Goal: Task Accomplishment & Management: Complete application form

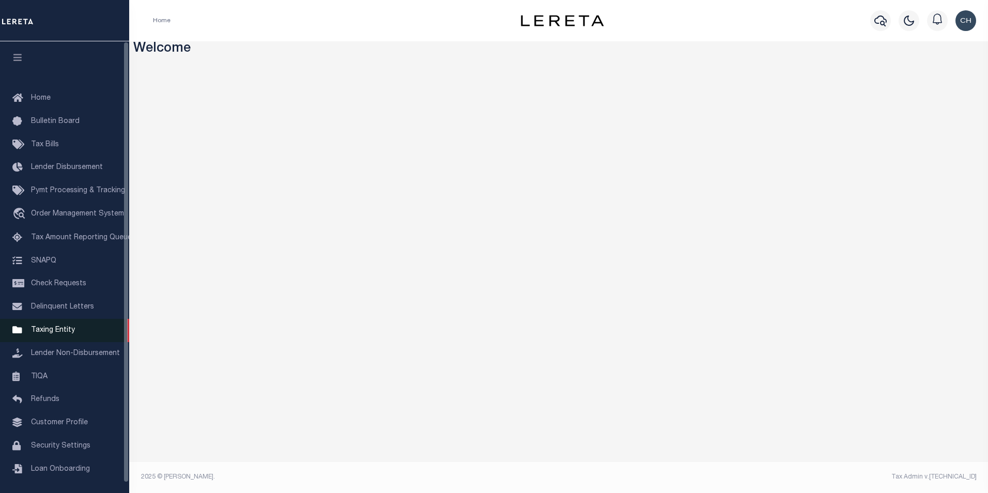
click at [57, 334] on span "Taxing Entity" at bounding box center [53, 330] width 44 height 7
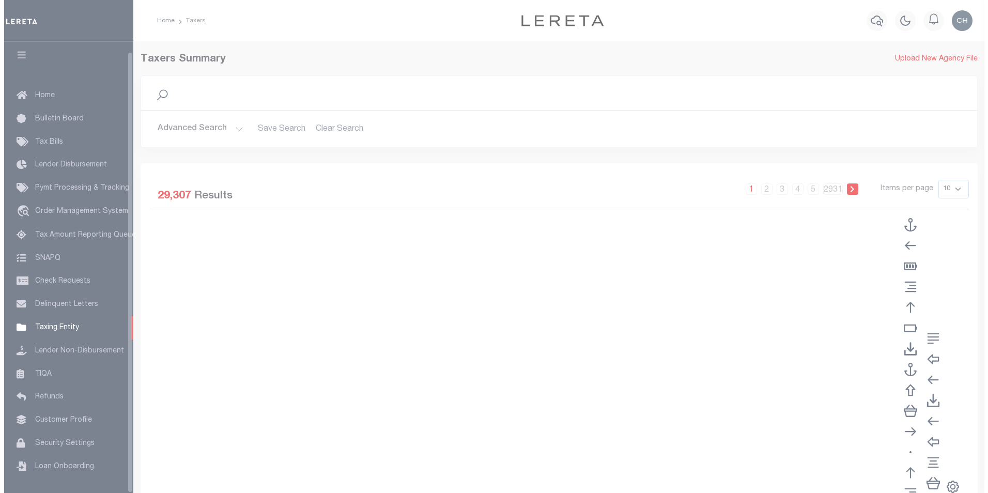
scroll to position [10, 0]
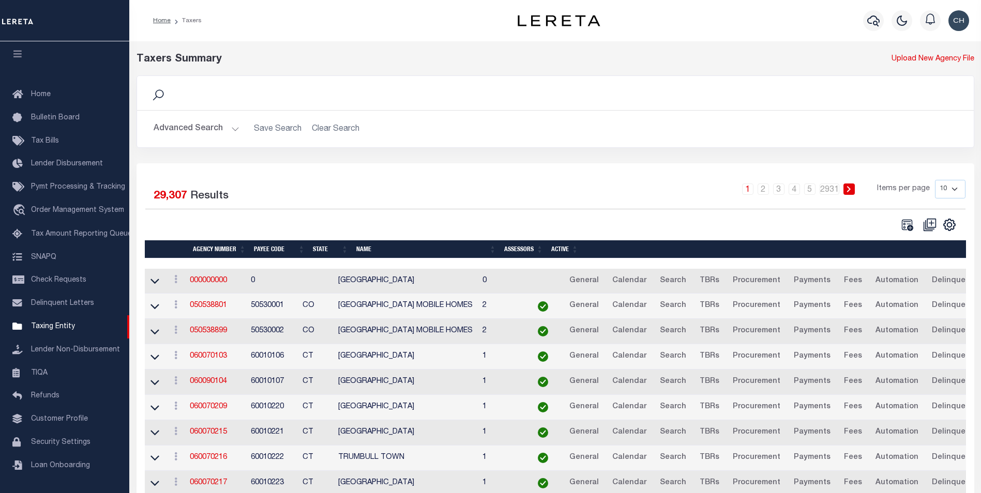
click at [220, 130] on button "Advanced Search" at bounding box center [197, 129] width 86 height 20
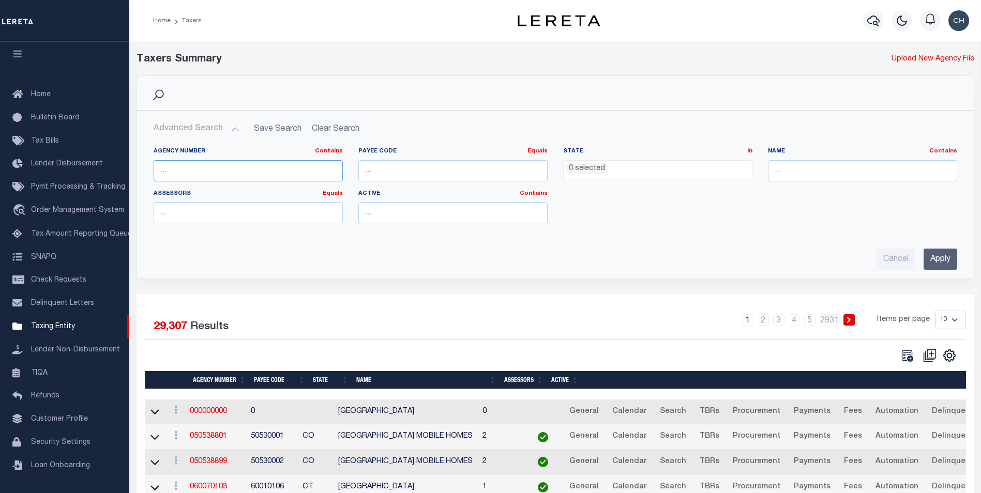
click at [194, 171] on input "text" at bounding box center [248, 170] width 189 height 21
type input "360150000"
click at [933, 263] on input "Apply" at bounding box center [940, 259] width 34 height 21
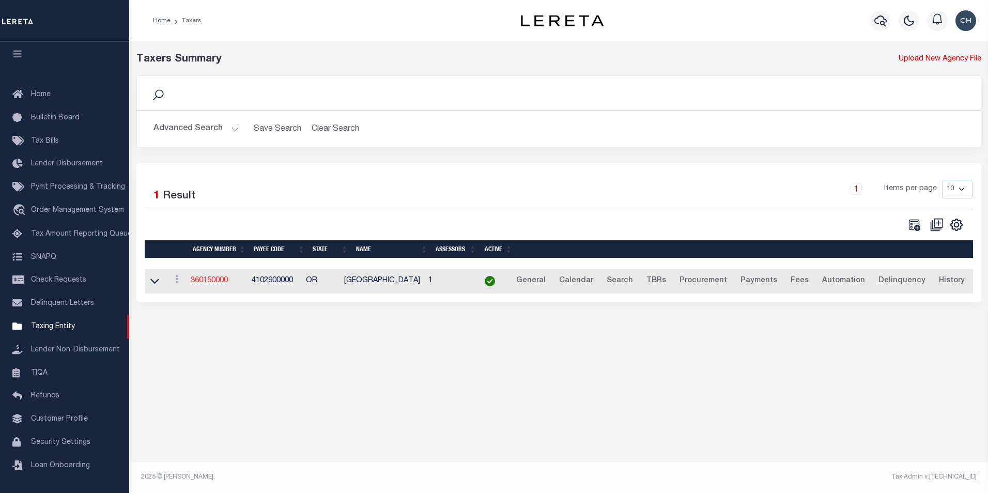
click at [209, 284] on link "360150000" at bounding box center [209, 280] width 37 height 7
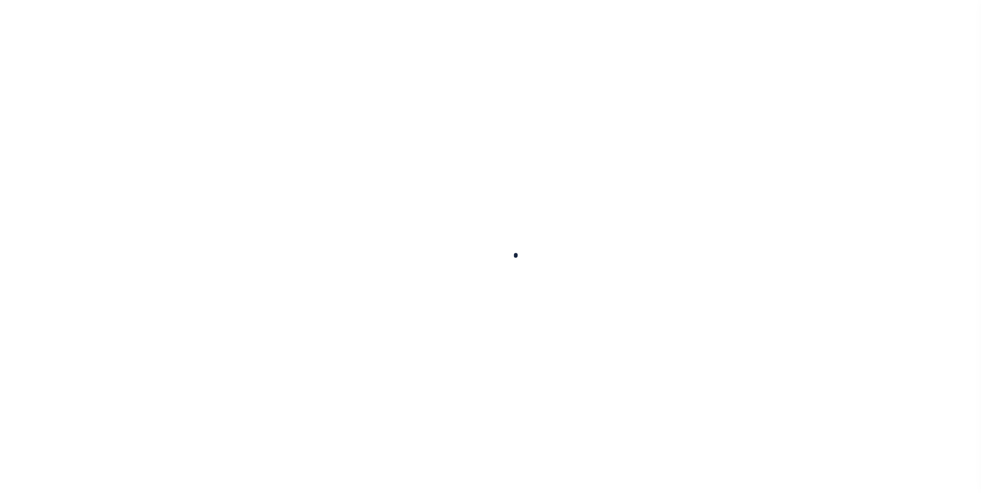
select select
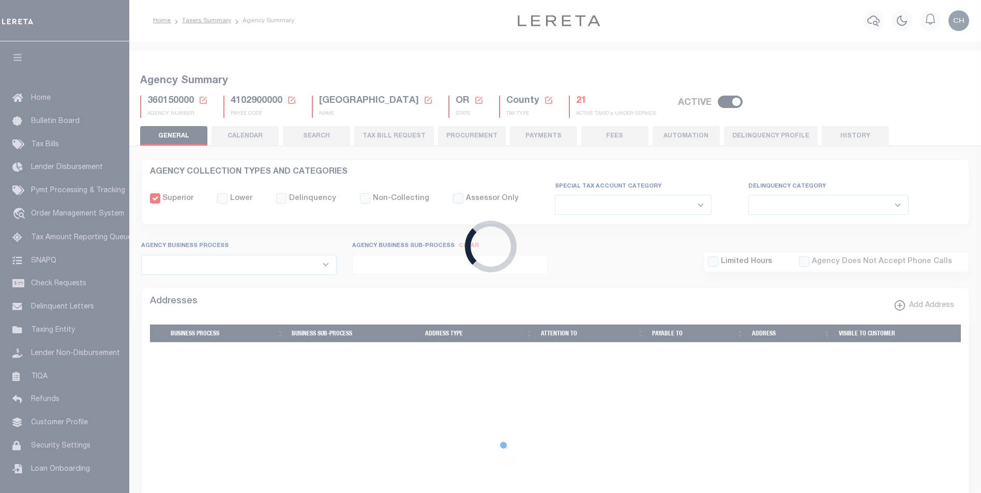
checkbox input "false"
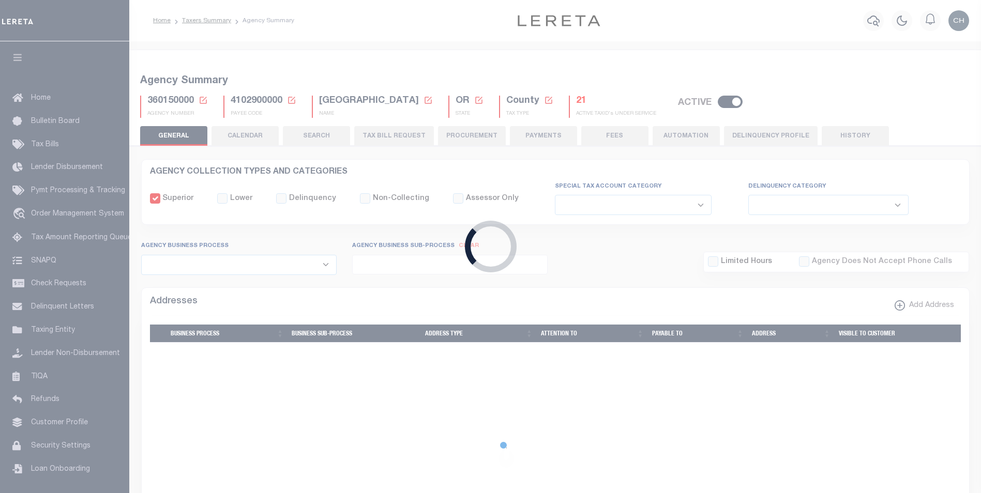
type input "4102900000"
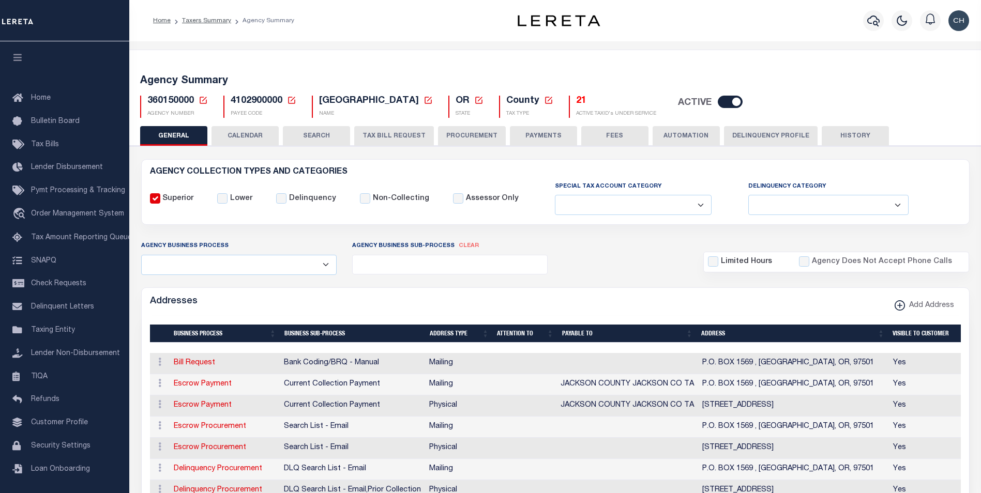
click at [395, 137] on button "TAX BILL REQUEST" at bounding box center [394, 136] width 80 height 20
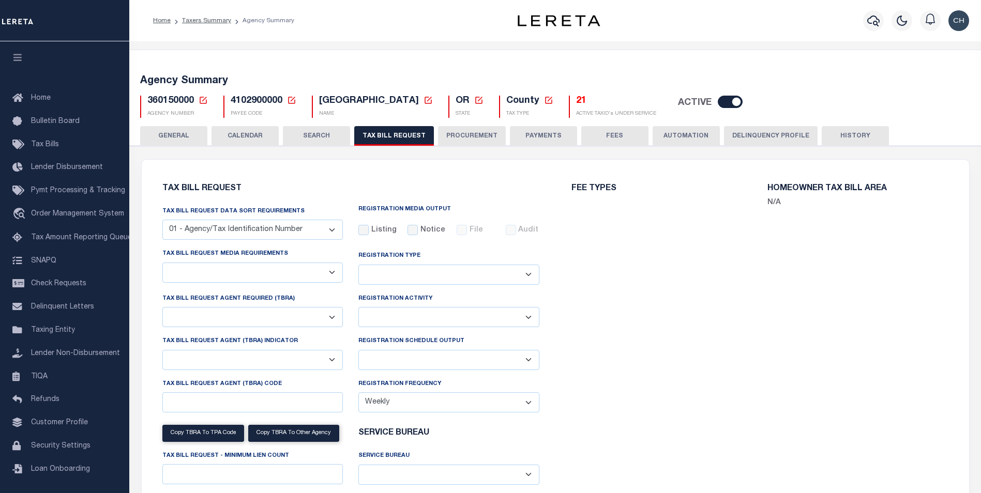
select select "22"
select select "true"
select select "14"
type input "LTS"
select select
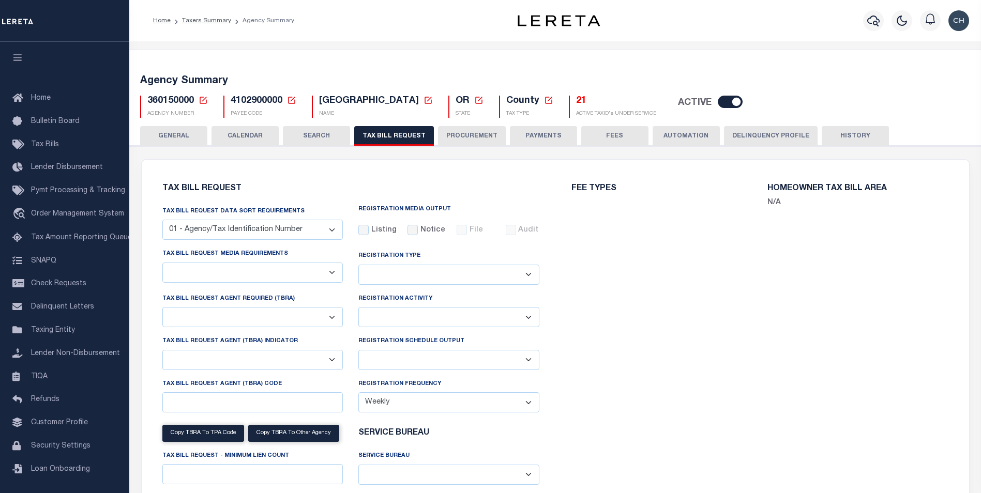
type input "1"
select select "4100743000"
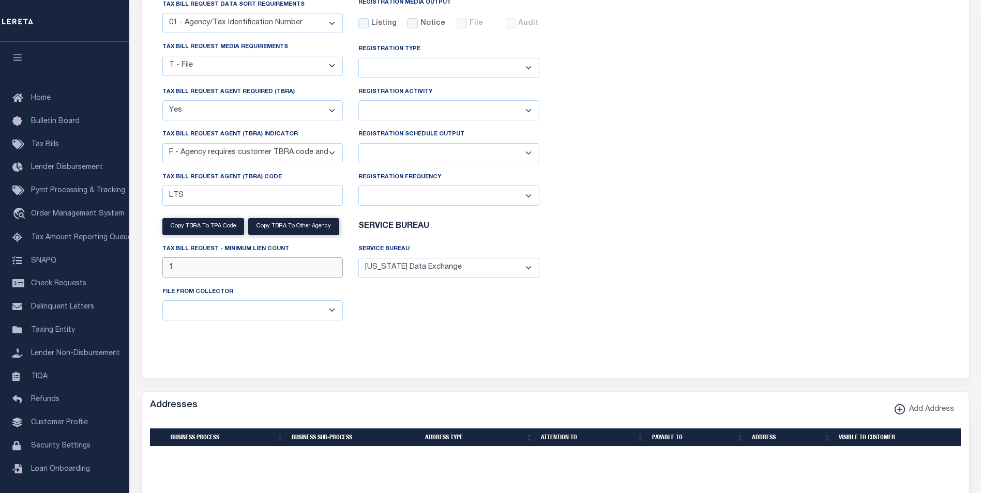
click at [266, 272] on input "1" at bounding box center [252, 267] width 181 height 20
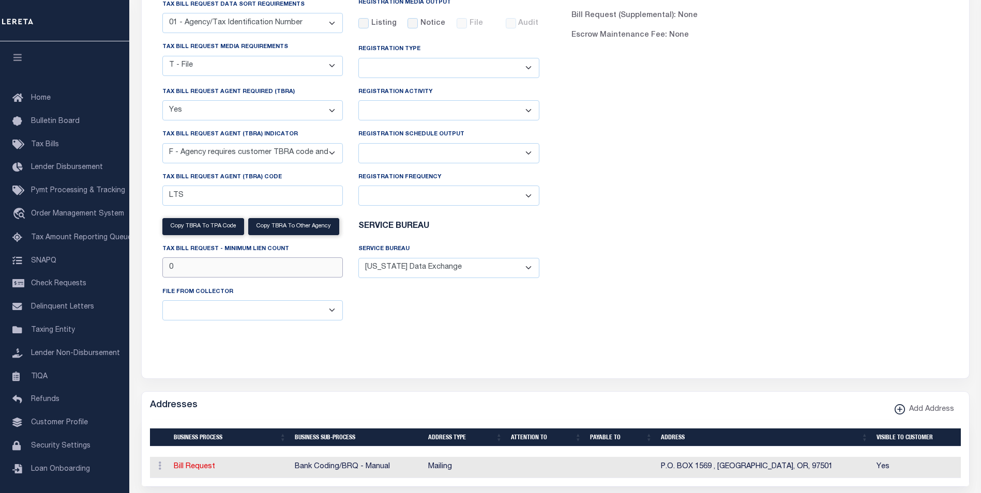
scroll to position [414, 0]
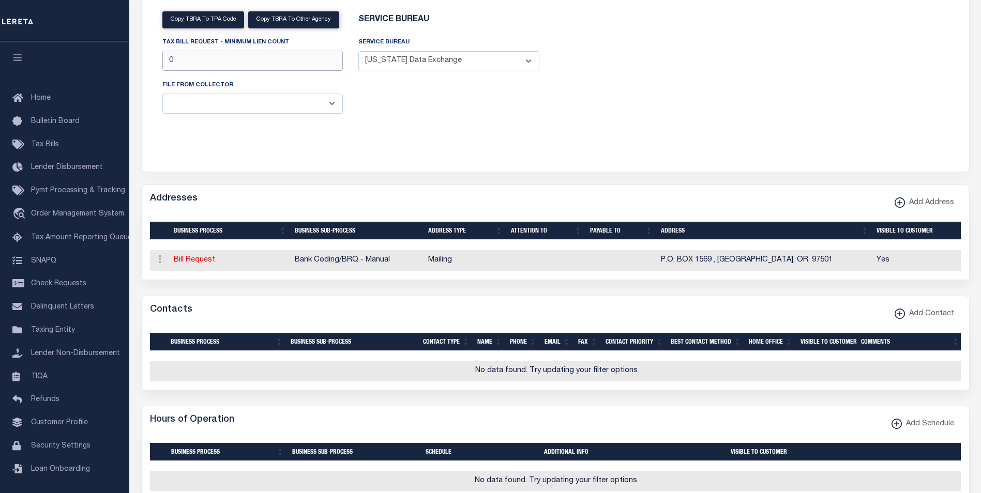
type input "0"
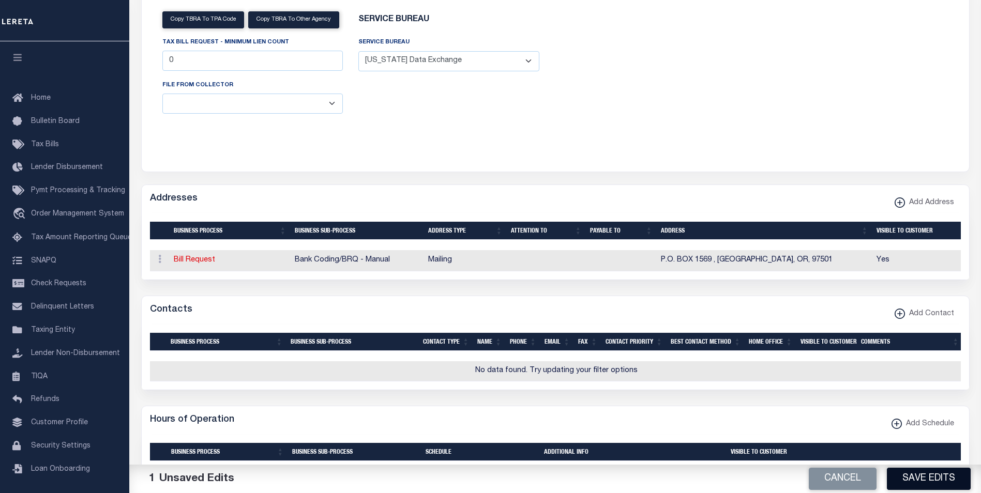
click at [942, 482] on button "Save Edits" at bounding box center [929, 479] width 84 height 22
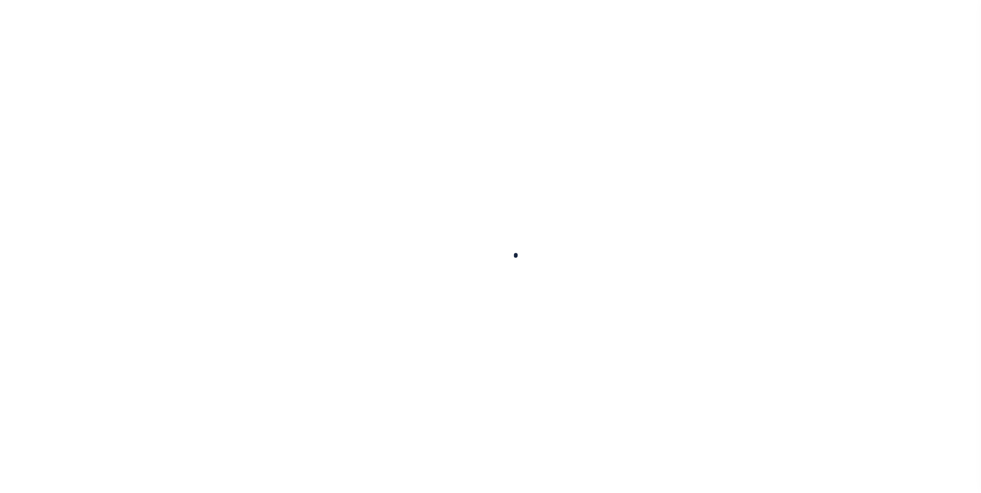
select select
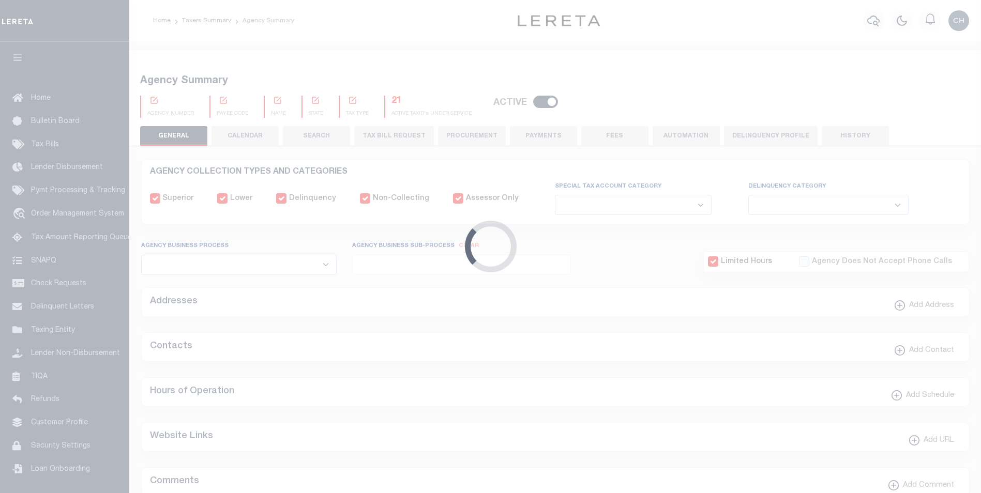
scroll to position [234, 0]
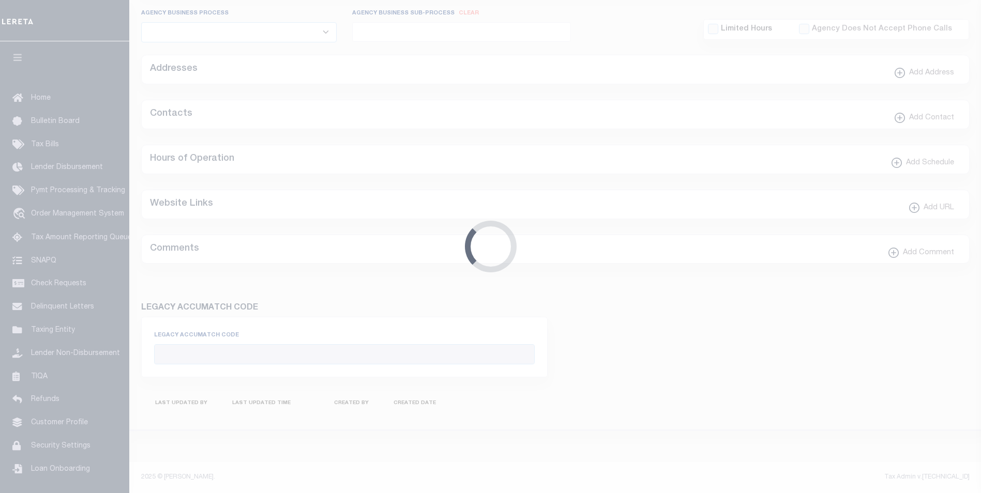
checkbox input "false"
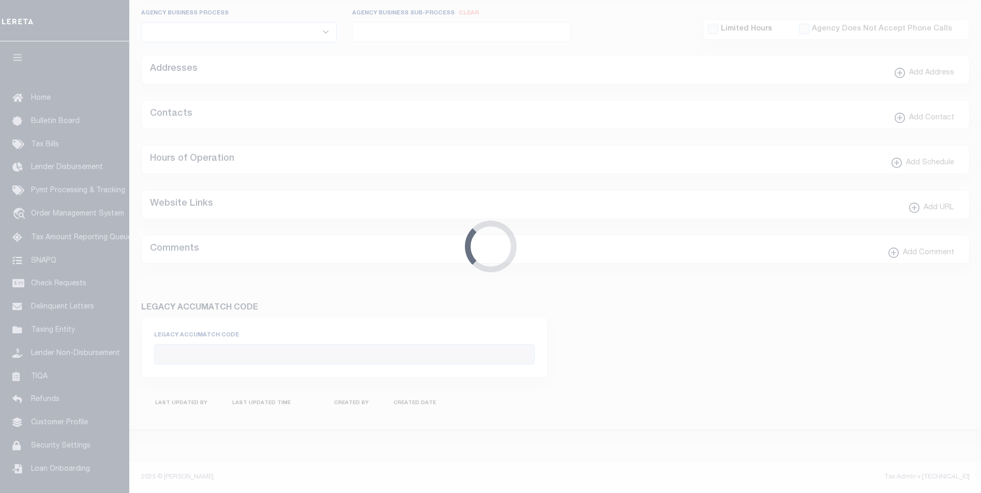
type input "4102900000"
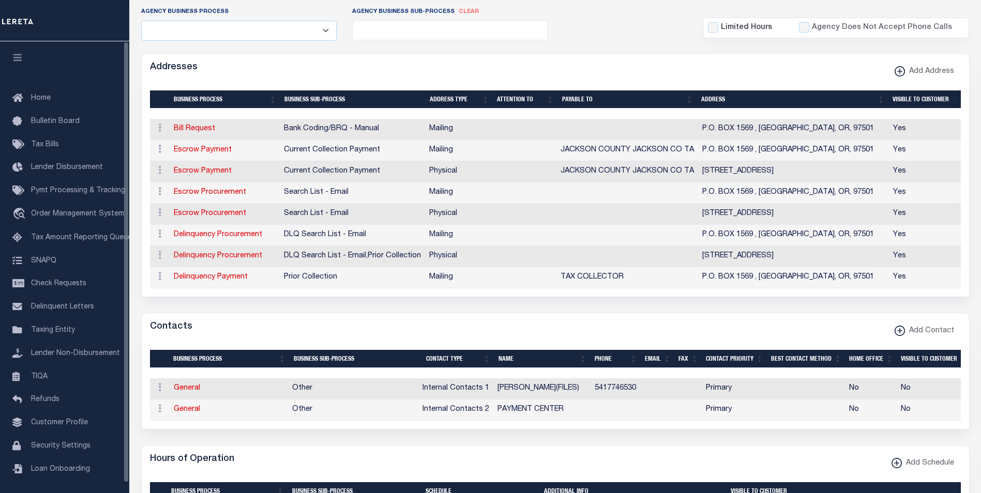
scroll to position [0, 0]
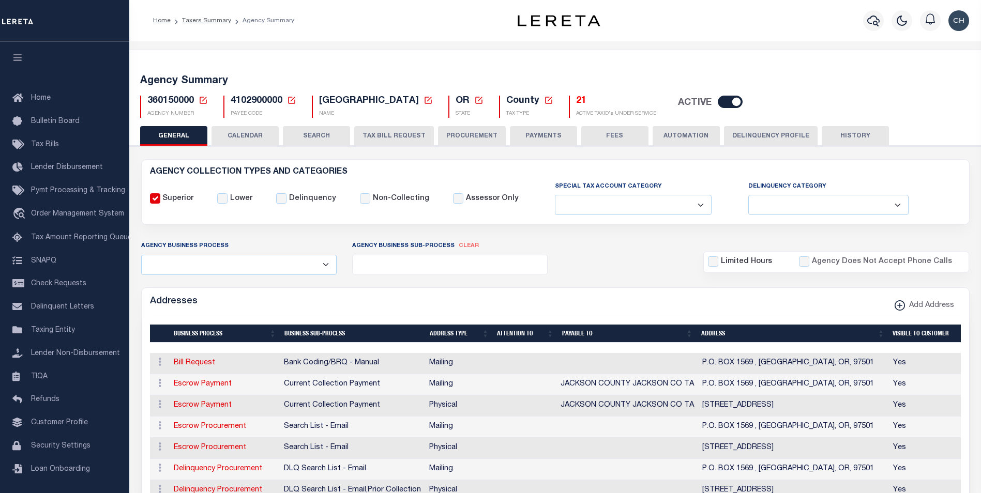
drag, startPoint x: 394, startPoint y: 129, endPoint x: 401, endPoint y: 179, distance: 51.1
click at [394, 129] on button "TAX BILL REQUEST" at bounding box center [394, 136] width 80 height 20
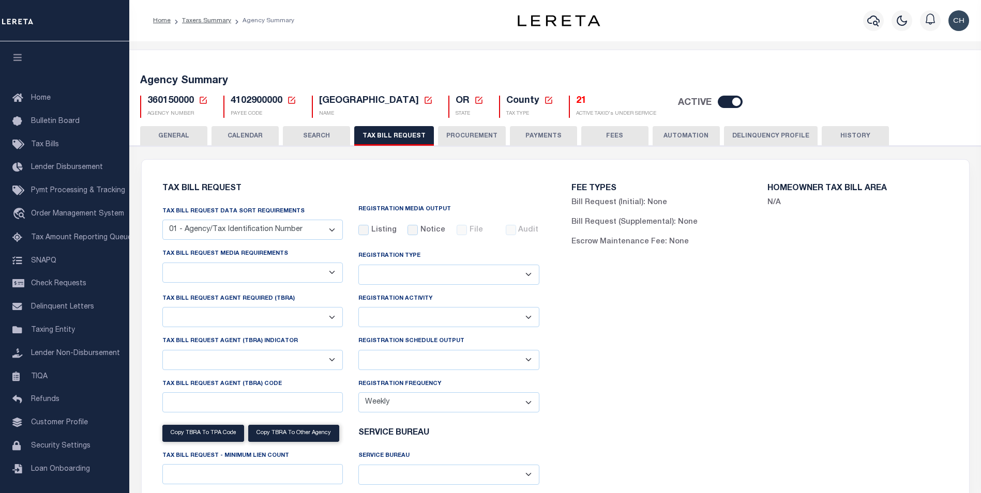
scroll to position [414, 0]
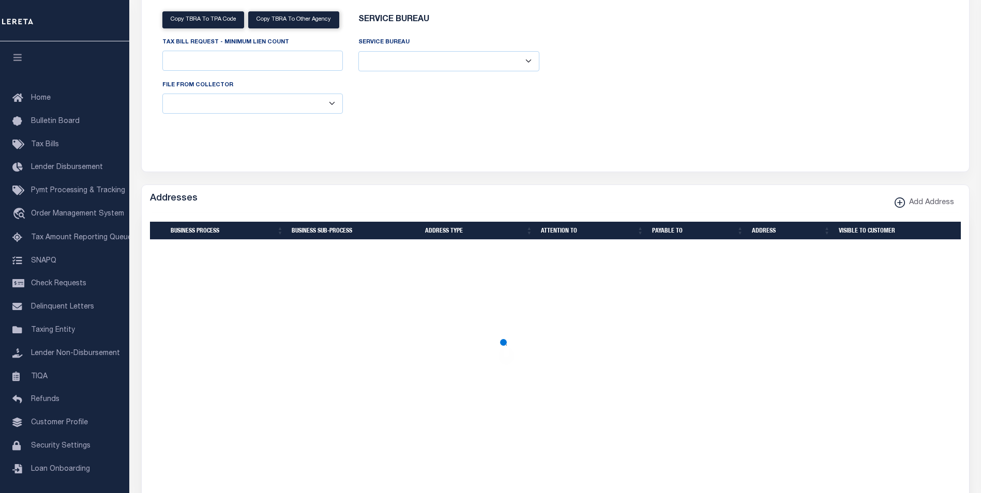
select select "22"
select select "true"
select select "14"
type input "LTS"
select select
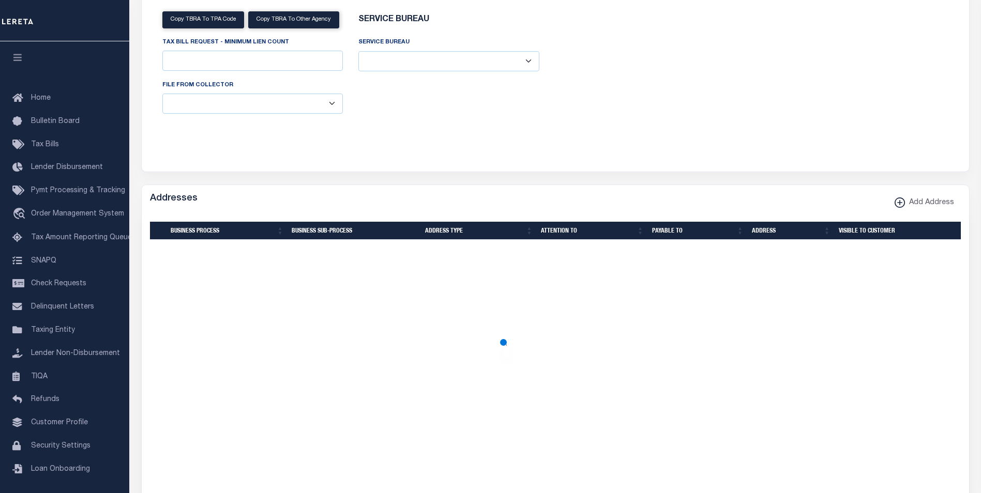
type input "0"
select select "4100743000"
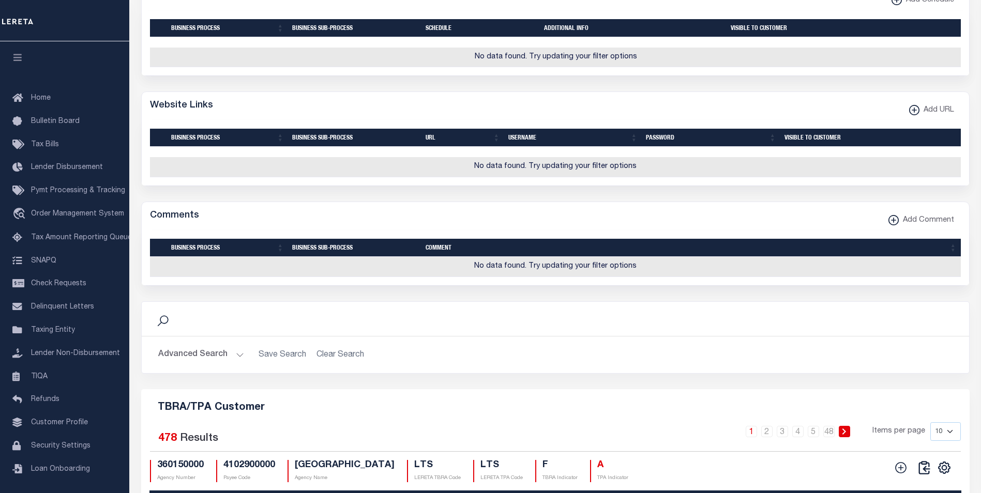
scroll to position [1137, 0]
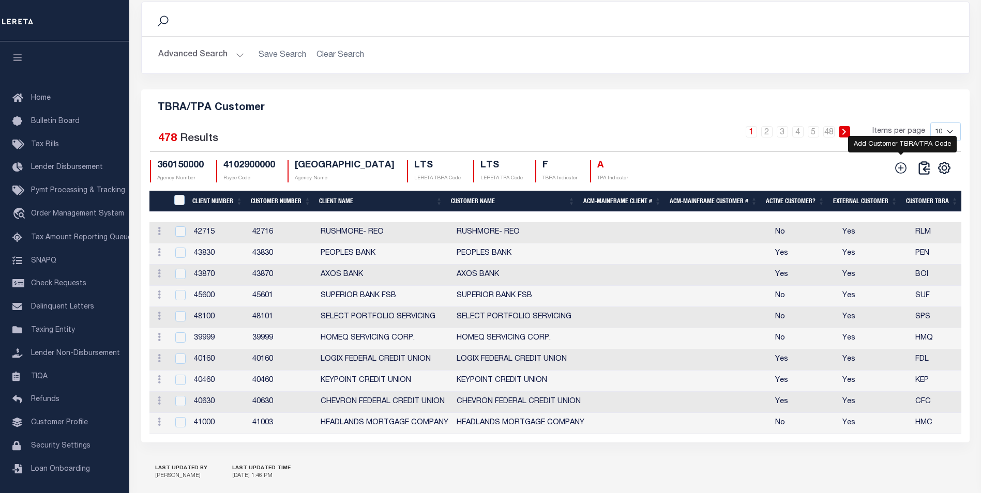
click at [898, 175] on icon at bounding box center [900, 167] width 13 height 13
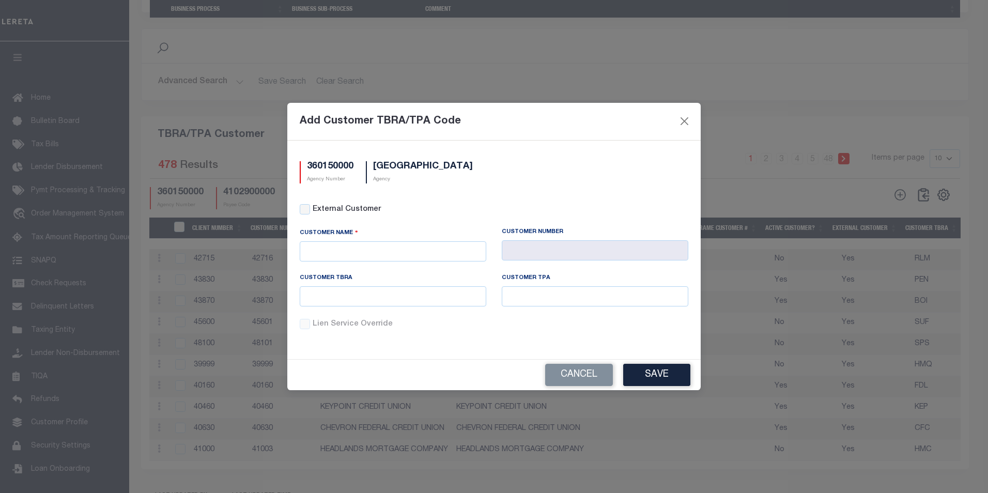
click at [393, 261] on div "Customer Name" at bounding box center [393, 251] width 202 height 46
click at [390, 252] on input "text" at bounding box center [393, 251] width 187 height 20
click at [319, 269] on div "APCU" at bounding box center [393, 270] width 186 height 17
type input "APCU"
type input "2205"
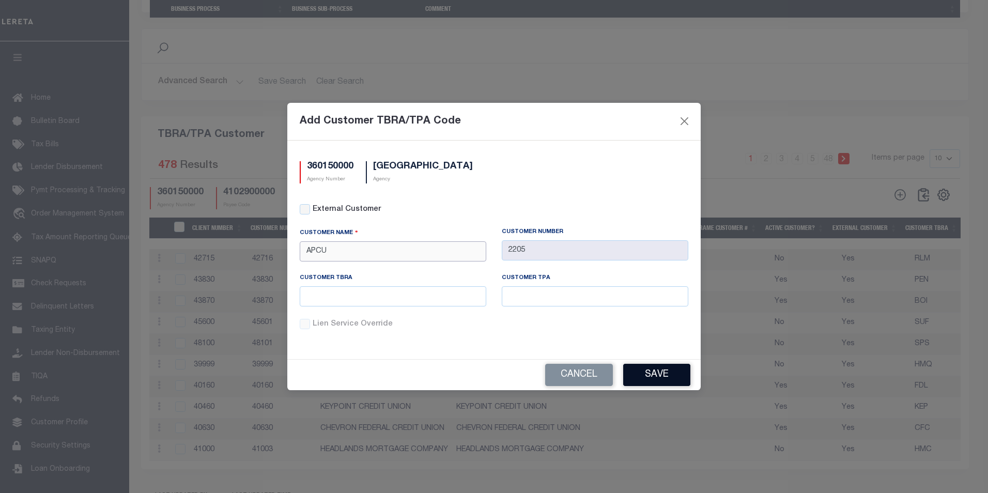
type input "APCU"
click at [642, 376] on button "Save" at bounding box center [656, 375] width 67 height 22
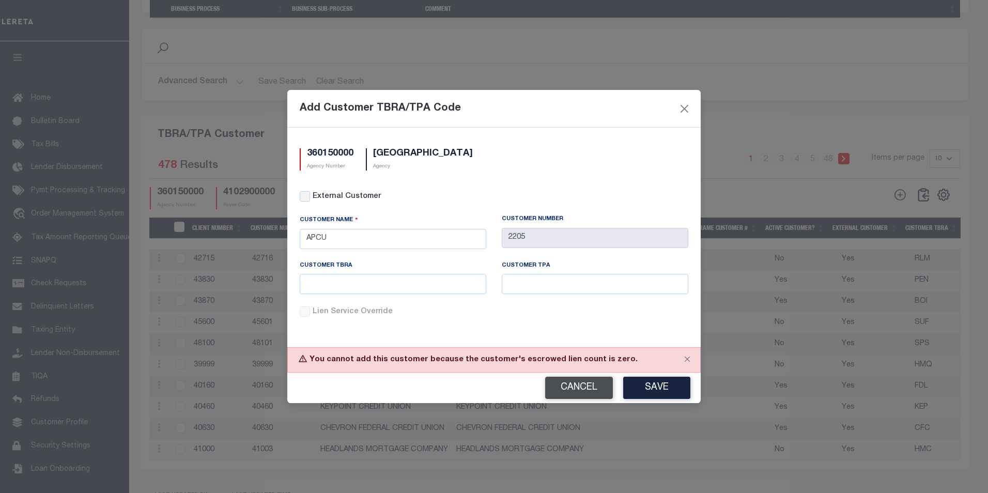
click at [577, 383] on button "Cancel" at bounding box center [579, 388] width 68 height 22
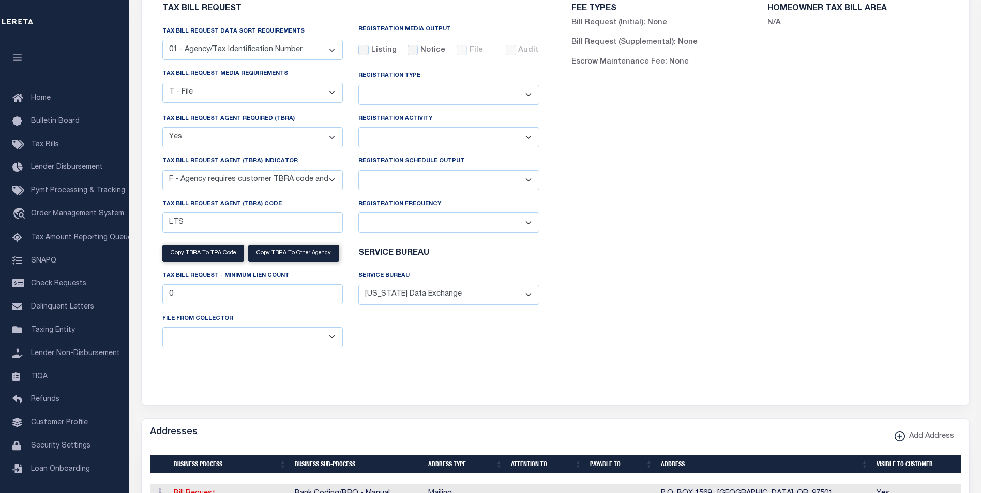
scroll to position [0, 0]
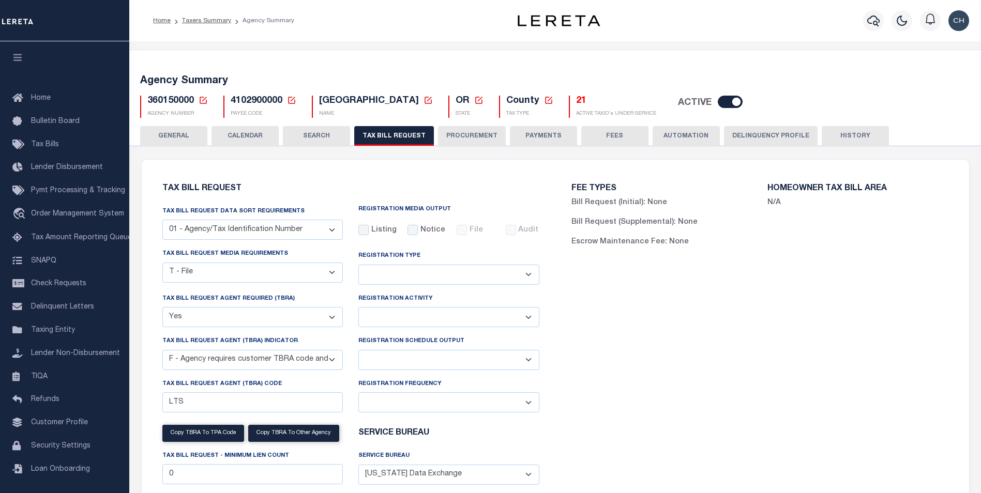
click at [627, 313] on div "FEE TYPES Bill Request (Initial): None Bill Request (Supplemental): None Escrow…" at bounding box center [759, 366] width 409 height 388
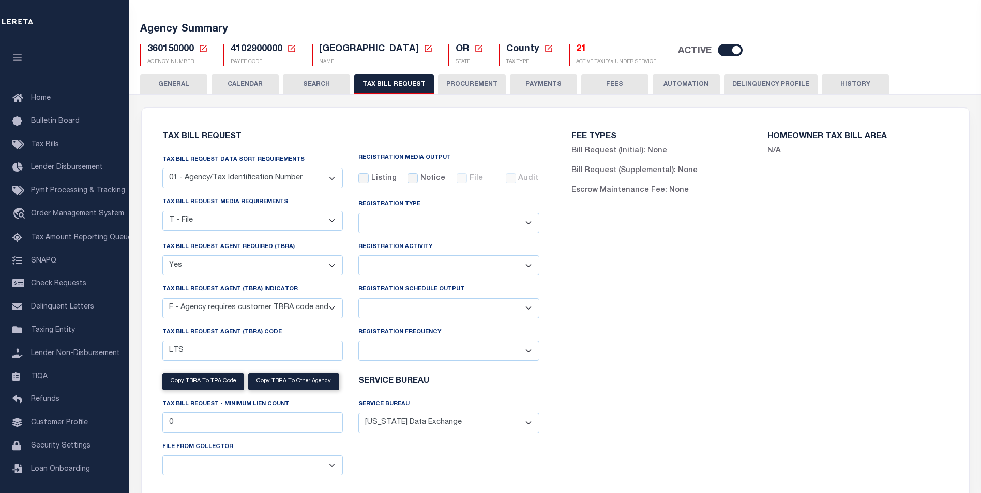
click at [317, 311] on select "A - Agency requires both customer TBRA code and LERETA TBRA code. B - Agency re…" at bounding box center [252, 308] width 181 height 20
select select "9"
click at [162, 300] on select "A - Agency requires both customer TBRA code and LERETA TBRA code. B - Agency re…" at bounding box center [252, 308] width 181 height 20
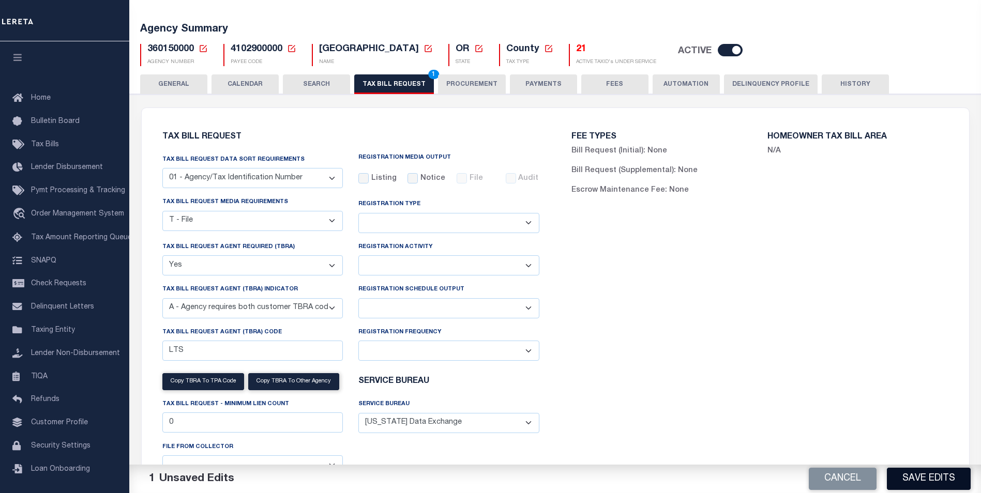
click at [926, 478] on button "Save Edits" at bounding box center [929, 479] width 84 height 22
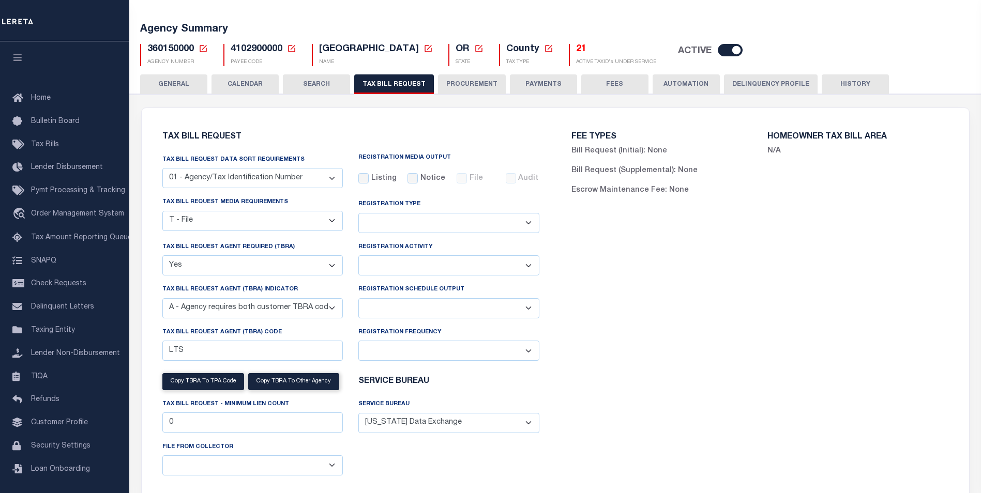
scroll to position [103, 0]
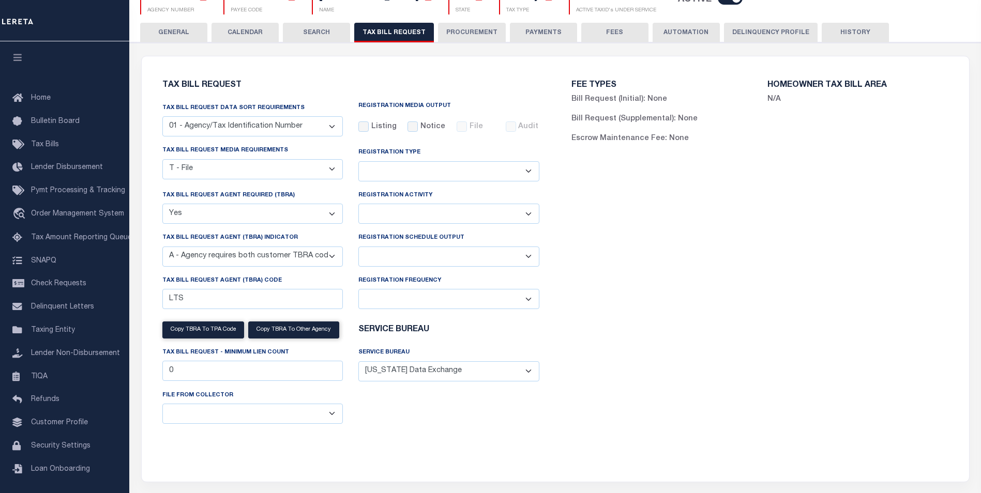
click at [722, 207] on div "FEE TYPES Bill Request (Initial): None Bill Request (Supplemental): None Escrow…" at bounding box center [759, 263] width 409 height 388
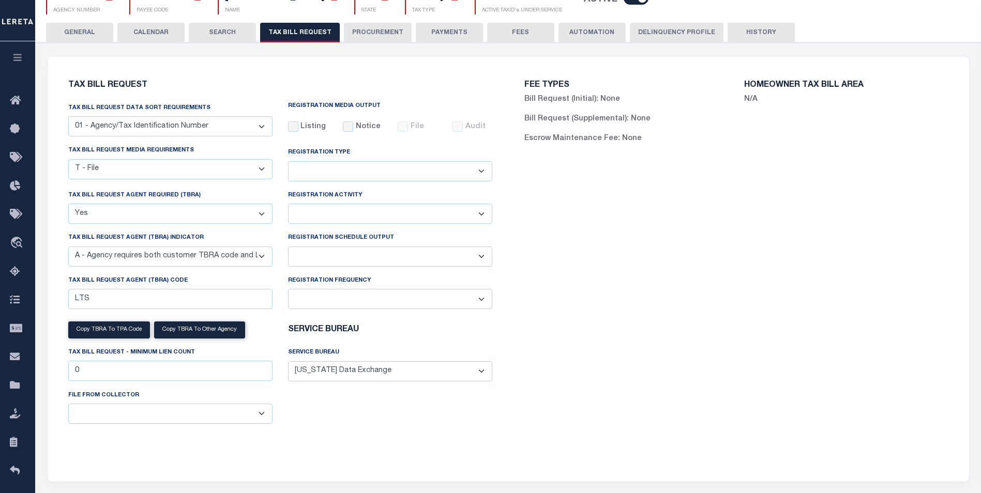
click at [594, 338] on div "FEE TYPES Bill Request (Initial): None Bill Request (Supplemental): None Escrow…" at bounding box center [736, 263] width 456 height 388
